Goal: Task Accomplishment & Management: Manage account settings

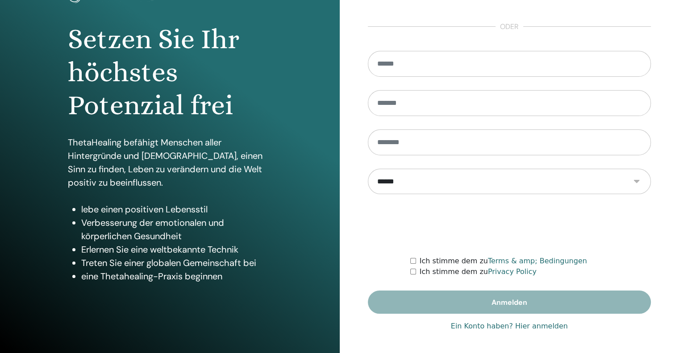
scroll to position [75, 0]
type input "**********"
click at [523, 326] on link "Ein Konto haben? Hier anmelden" at bounding box center [509, 326] width 117 height 11
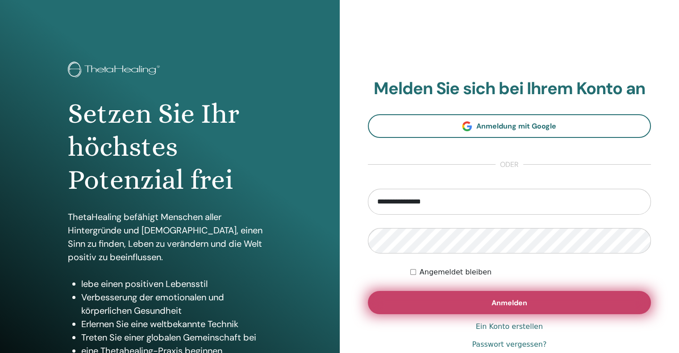
click at [506, 300] on span "Anmelden" at bounding box center [510, 302] width 36 height 9
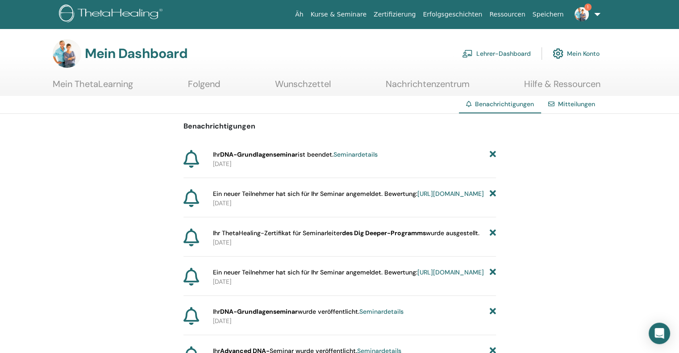
click at [493, 53] on font "Lehrer-Dashboard" at bounding box center [504, 54] width 54 height 8
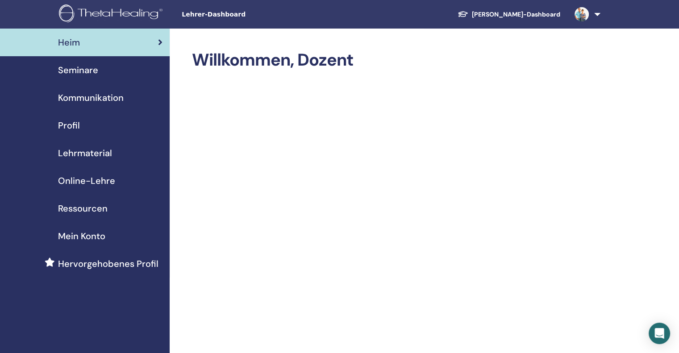
click at [65, 68] on font "Seminare" at bounding box center [78, 70] width 40 height 12
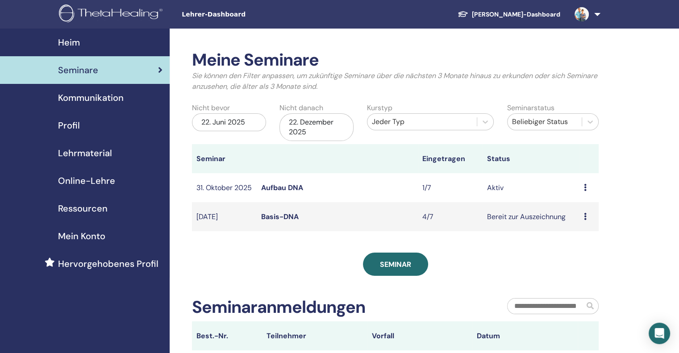
click at [584, 220] on icon at bounding box center [585, 216] width 3 height 7
click at [281, 222] on font "Basis-DNA" at bounding box center [280, 216] width 38 height 9
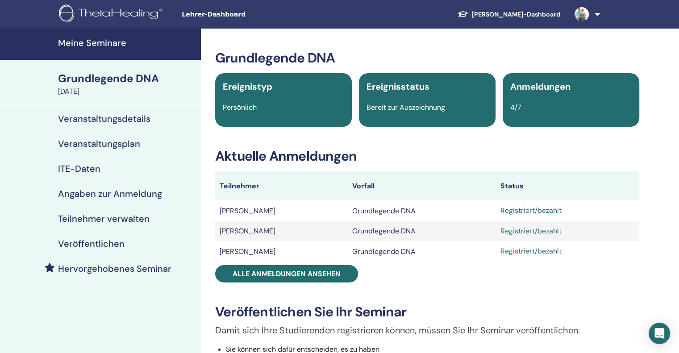
click at [93, 218] on font "Teilnehmer verwalten" at bounding box center [104, 219] width 92 height 12
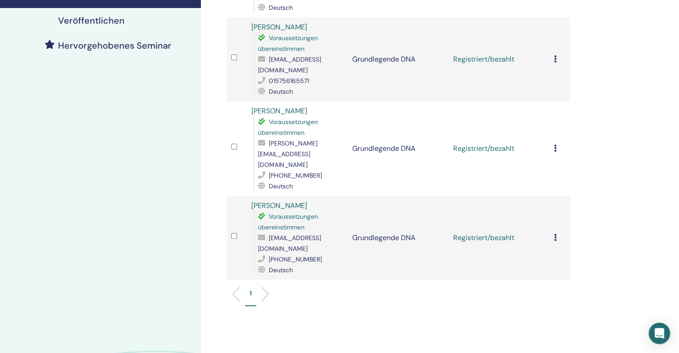
scroll to position [45, 0]
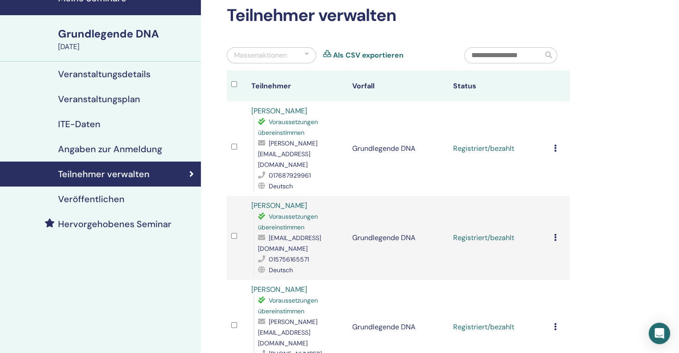
click at [554, 145] on icon at bounding box center [555, 148] width 3 height 7
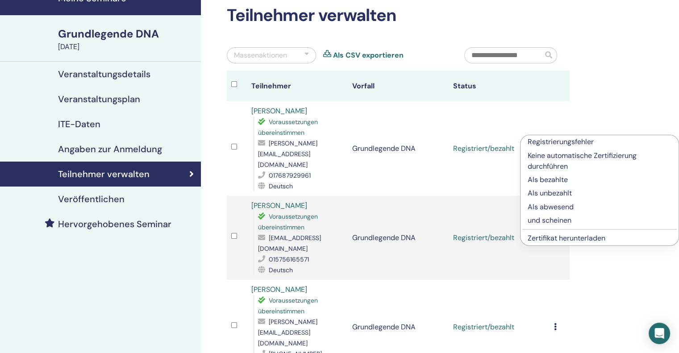
click at [549, 286] on td "Registriert/bezahlt" at bounding box center [499, 327] width 101 height 95
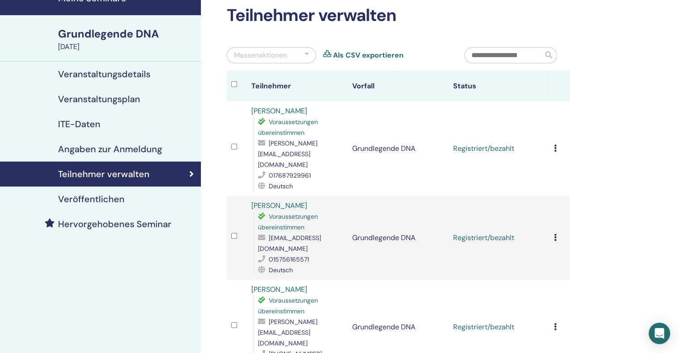
scroll to position [268, 0]
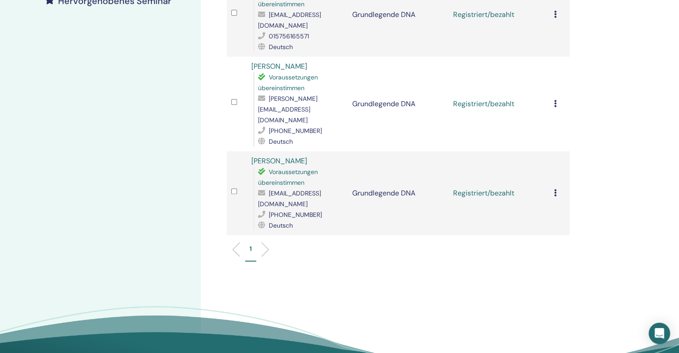
click at [249, 244] on li "1" at bounding box center [250, 252] width 11 height 17
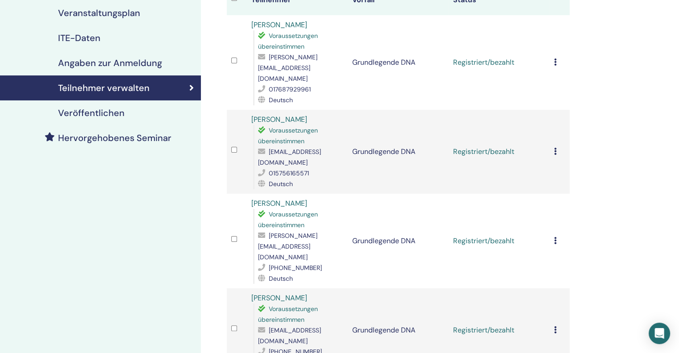
scroll to position [45, 0]
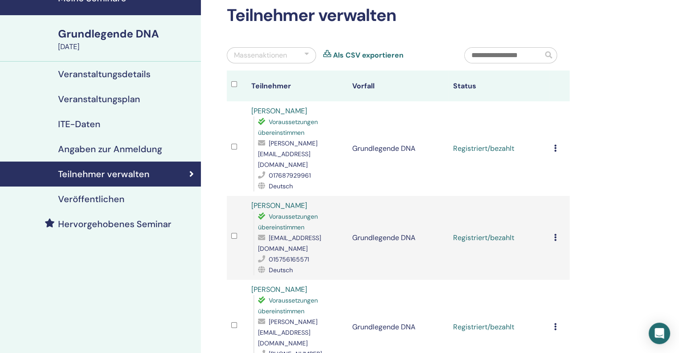
click at [556, 145] on icon at bounding box center [555, 148] width 3 height 7
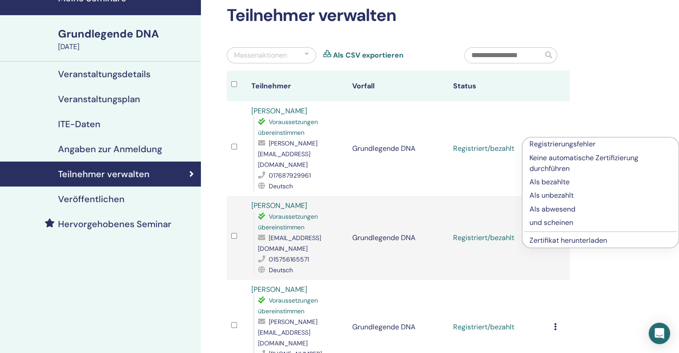
click at [615, 85] on div "Teilnehmer verwalten Massenaktionen Als CSV exportieren Teilnehmer Vorfall Stat…" at bounding box center [427, 301] width 453 height 635
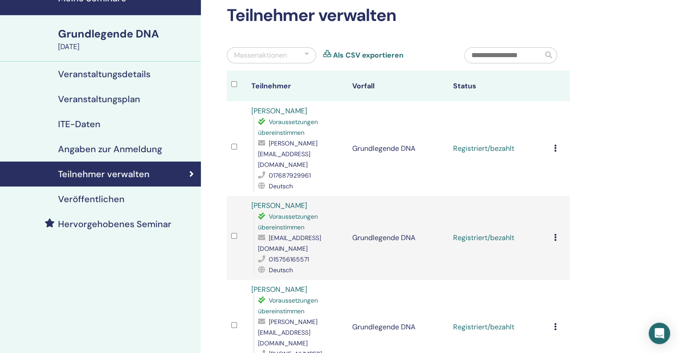
click at [75, 75] on font "Veranstaltungsdetails" at bounding box center [104, 74] width 92 height 12
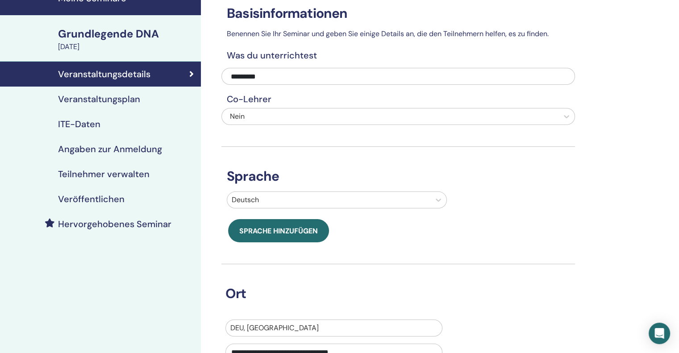
click at [69, 33] on font "Grundlegende DNA" at bounding box center [108, 34] width 101 height 14
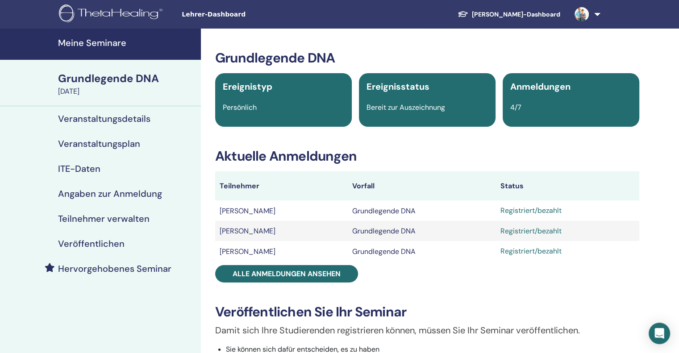
drag, startPoint x: 543, startPoint y: 211, endPoint x: 80, endPoint y: 117, distance: 473.0
click at [80, 117] on font "Veranstaltungsdetails" at bounding box center [104, 119] width 92 height 12
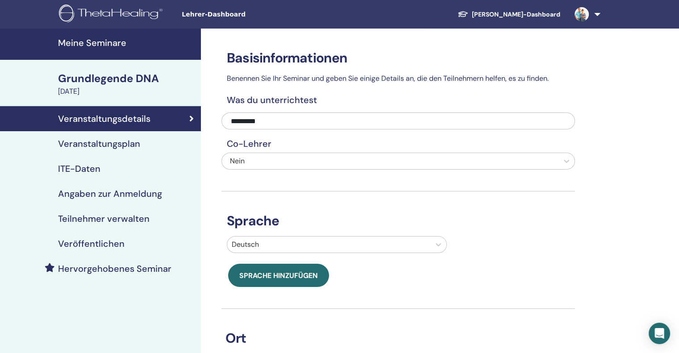
click at [62, 41] on font "Meine Seminare" at bounding box center [92, 43] width 68 height 12
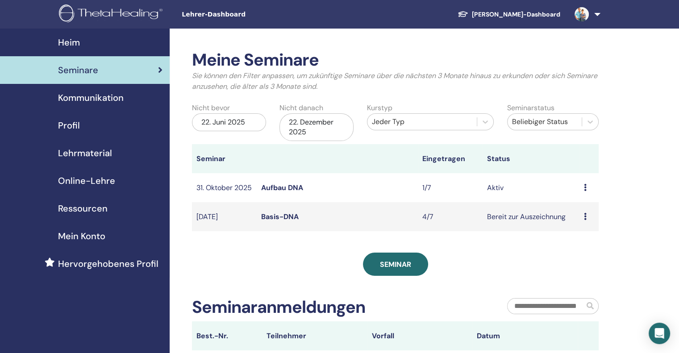
click at [585, 220] on icon at bounding box center [585, 216] width 3 height 7
click at [503, 222] on font "Bereit zur Auszeichnung" at bounding box center [526, 216] width 79 height 9
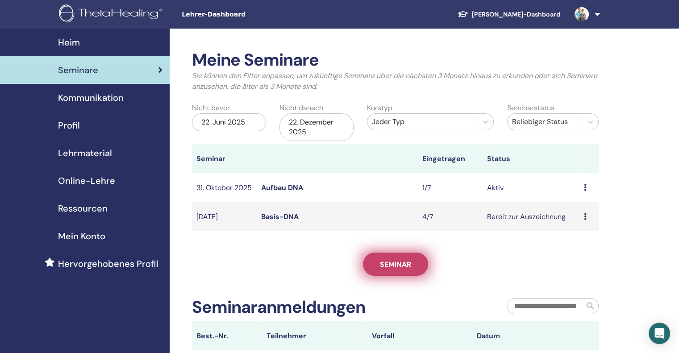
click at [397, 276] on link "Seminar" at bounding box center [395, 264] width 65 height 23
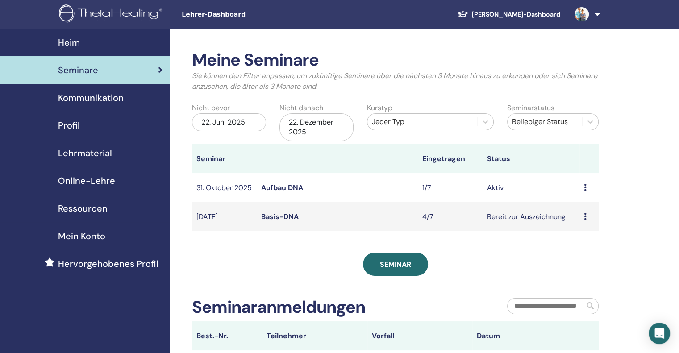
click at [283, 222] on font "Basis-DNA" at bounding box center [280, 216] width 38 height 9
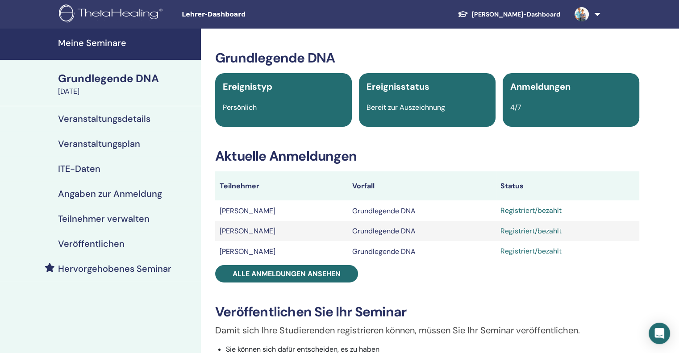
click at [256, 83] on font "Ereignistyp" at bounding box center [248, 87] width 50 height 12
click at [419, 106] on font "Bereit zur Auszeichnung" at bounding box center [406, 107] width 79 height 9
click at [90, 272] on font "Hervorgehobenes Seminar" at bounding box center [114, 269] width 113 height 12
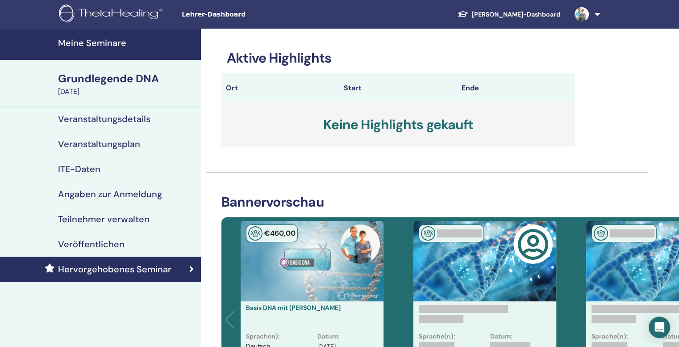
click at [78, 243] on font "Veröffentlichen" at bounding box center [91, 244] width 67 height 12
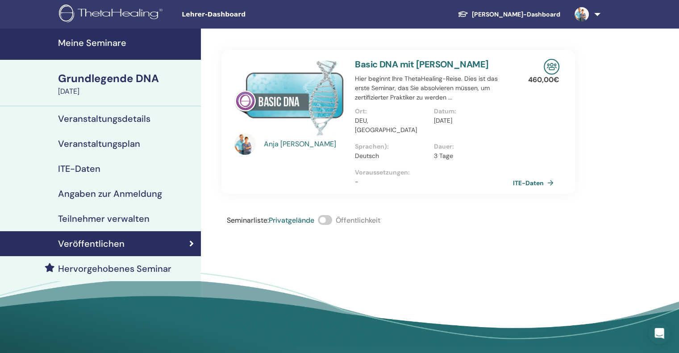
click at [78, 221] on font "Teilnehmer verwalten" at bounding box center [104, 219] width 92 height 12
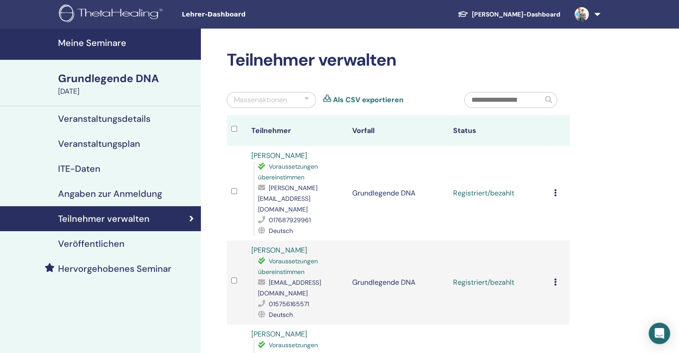
click at [307, 97] on div at bounding box center [307, 100] width 4 height 11
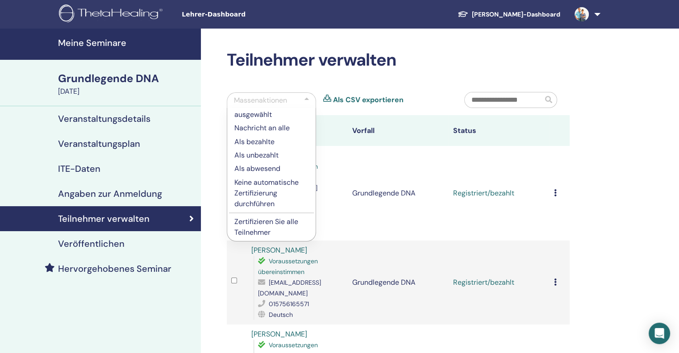
click at [329, 109] on div "Massenaktionen ausgewählt Nachricht an alle Als bezahlte Als unbezahlt Als abwe…" at bounding box center [339, 103] width 238 height 23
click at [342, 80] on div "Teilnehmer verwalten Massenaktionen ausgewählt Nachricht an alle Als bezahlte A…" at bounding box center [399, 294] width 354 height 489
click at [343, 109] on div "Massenaktionen ausgewählt Nachricht an alle Als bezahlte Als unbezahlt Als abwe…" at bounding box center [339, 103] width 238 height 23
click at [607, 160] on div "Teilnehmer verwalten Massenaktionen ausgewählt Nachricht an alle Als bezahlte A…" at bounding box center [427, 346] width 453 height 635
drag, startPoint x: 620, startPoint y: 195, endPoint x: 555, endPoint y: 253, distance: 86.7
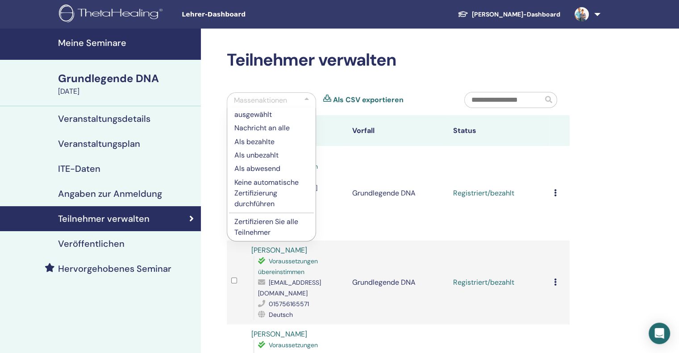
click at [555, 253] on td "Registrierungsfehler Keine automatische Zertifizierung durchführen Als bezahlte…" at bounding box center [560, 283] width 20 height 84
click at [109, 193] on font "Angaben zur Anmeldung" at bounding box center [110, 194] width 104 height 12
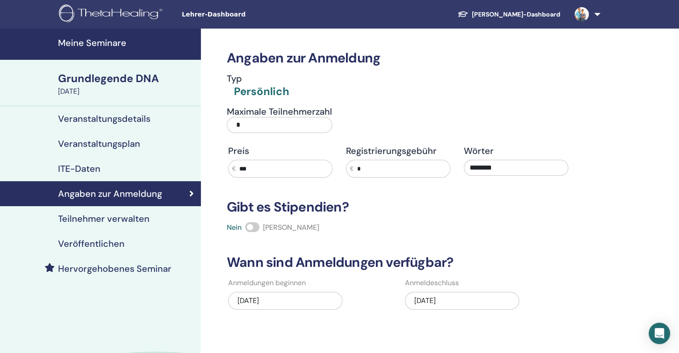
click at [107, 212] on link "Teilnehmer verwalten" at bounding box center [100, 218] width 201 height 25
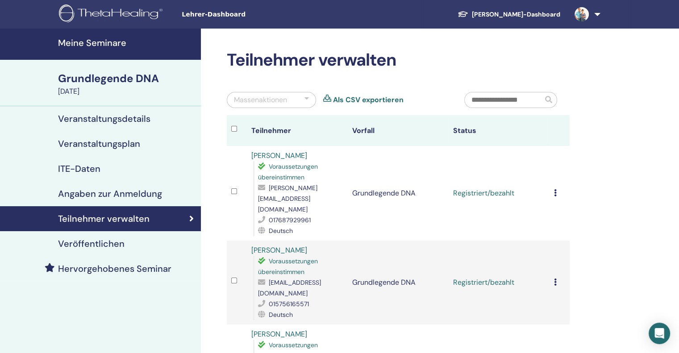
click at [306, 99] on div at bounding box center [307, 100] width 4 height 11
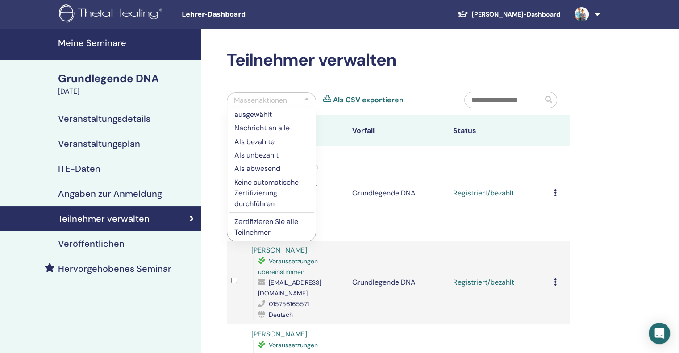
click at [259, 221] on font "Zertifizieren Sie alle Teilnehmer" at bounding box center [267, 227] width 64 height 20
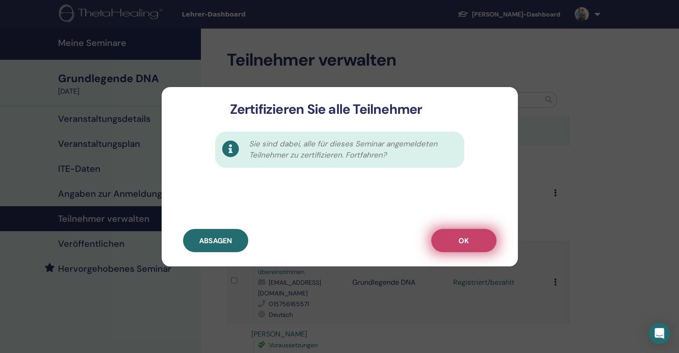
click at [460, 240] on font "OK" at bounding box center [464, 240] width 10 height 9
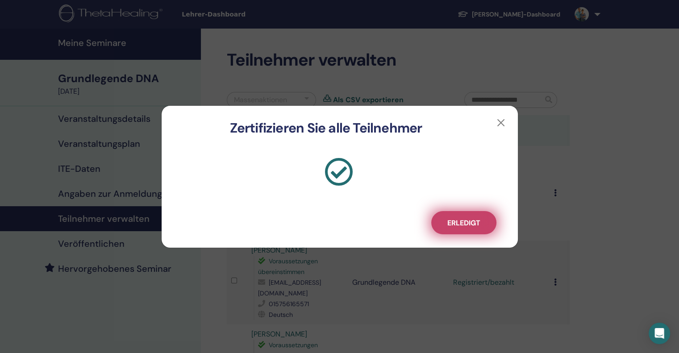
click at [462, 225] on font "Erledigt" at bounding box center [464, 222] width 33 height 9
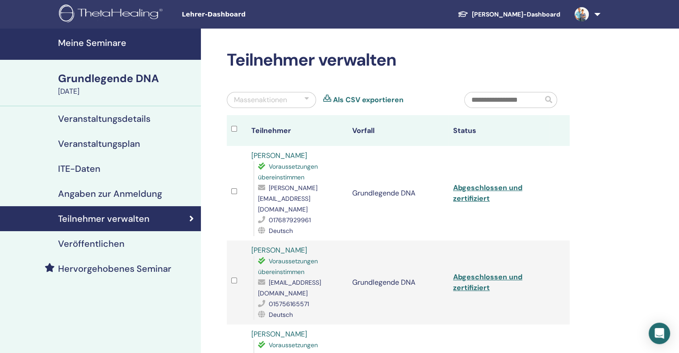
click at [75, 76] on font "Grundlegende DNA" at bounding box center [108, 78] width 101 height 14
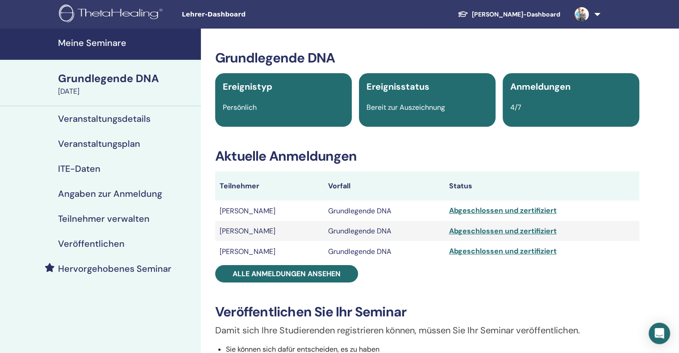
click at [71, 44] on font "Meine Seminare" at bounding box center [92, 43] width 68 height 12
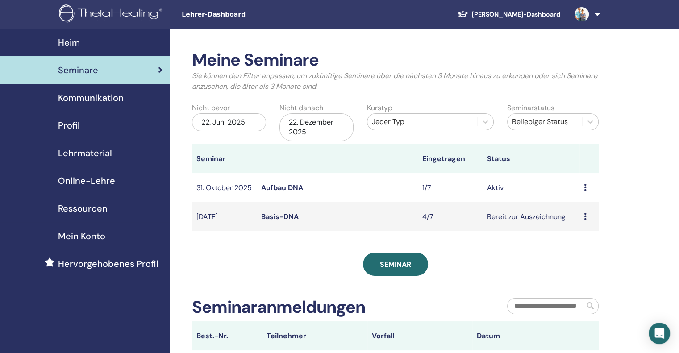
click at [586, 220] on icon at bounding box center [585, 216] width 3 height 7
click at [583, 244] on font "Bearbeiten" at bounding box center [581, 242] width 36 height 9
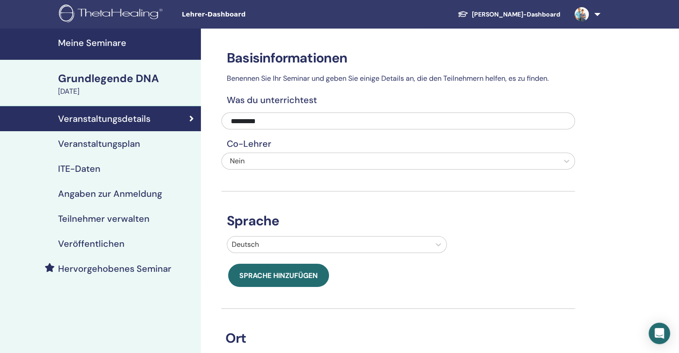
click at [109, 142] on font "Veranstaltungsplan" at bounding box center [99, 144] width 82 height 12
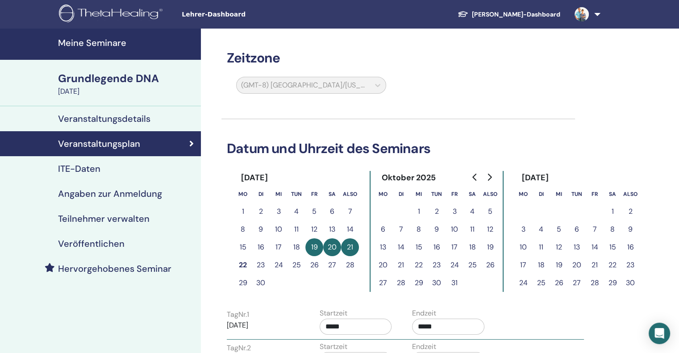
click at [75, 172] on font "ITE-Daten" at bounding box center [79, 169] width 42 height 12
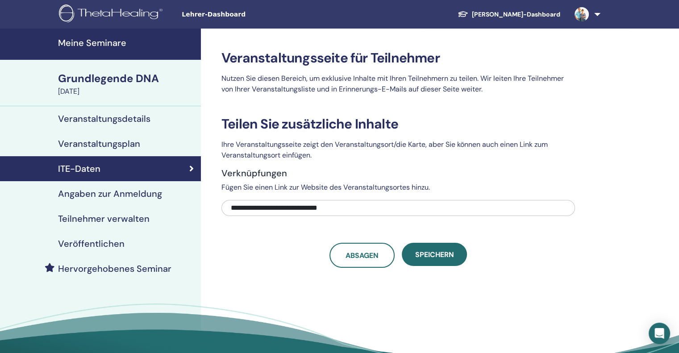
click at [90, 195] on font "Angaben zur Anmeldung" at bounding box center [110, 194] width 104 height 12
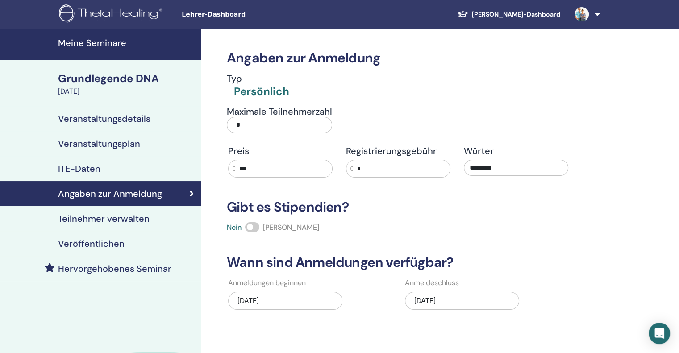
click at [112, 222] on font "Teilnehmer verwalten" at bounding box center [104, 219] width 92 height 12
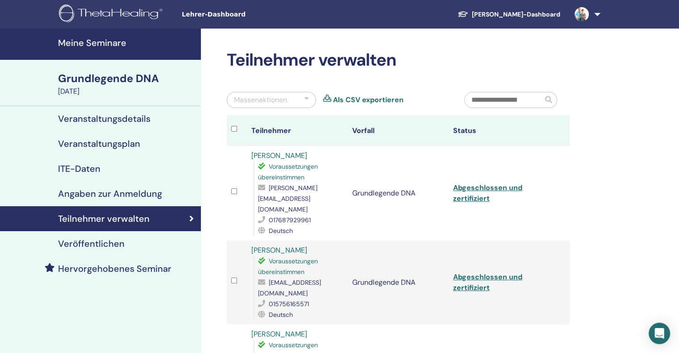
click at [92, 244] on font "Veröffentlichen" at bounding box center [91, 244] width 67 height 12
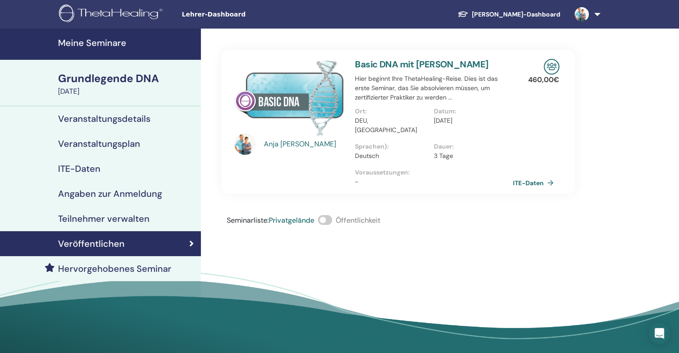
click at [57, 78] on link "Grundlegende DNA 19. September 2025" at bounding box center [127, 84] width 148 height 26
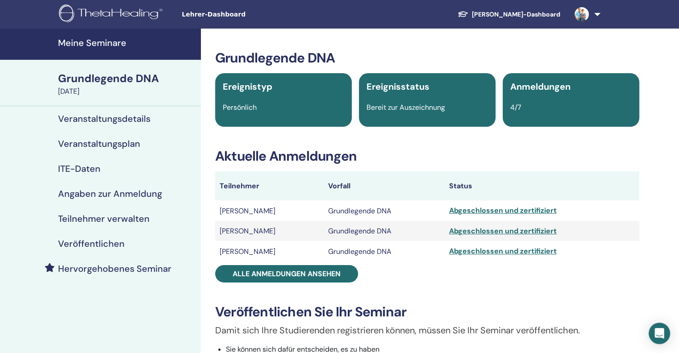
click at [83, 42] on font "Meine Seminare" at bounding box center [92, 43] width 68 height 12
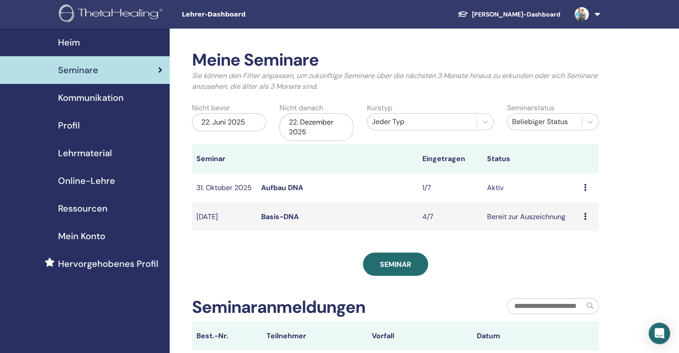
click at [297, 220] on font "Basis-DNA" at bounding box center [280, 216] width 38 height 9
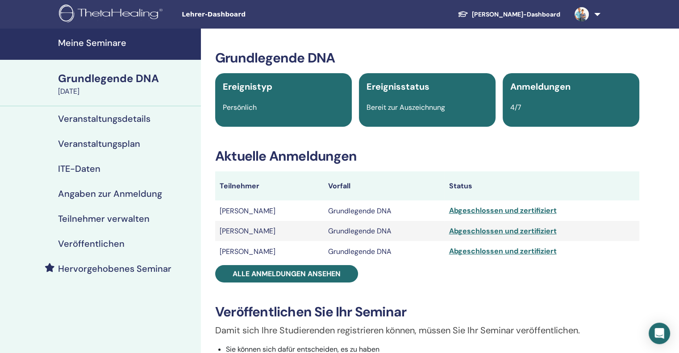
click at [400, 112] on div "Bereit zur Auszeichnung" at bounding box center [427, 107] width 132 height 11
